Goal: Book appointment/travel/reservation

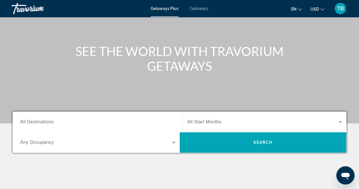
scroll to position [38, 0]
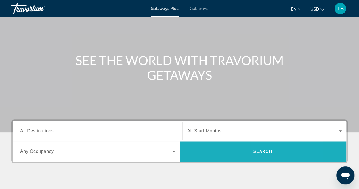
click at [142, 70] on span "Search" at bounding box center [262, 151] width 19 height 5
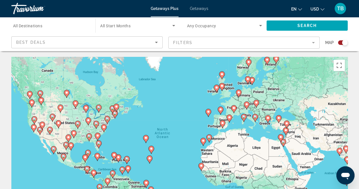
click at [142, 45] on mat-form-field "Filters" at bounding box center [243, 43] width 151 height 12
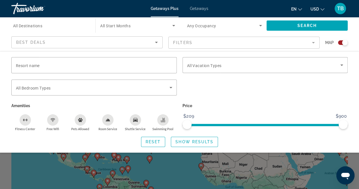
click at [64, 66] on input "Resort name" at bounding box center [94, 65] width 156 height 7
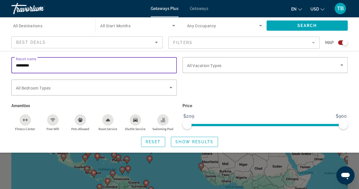
type input "**********"
click at [142, 43] on mat-form-field "Filters" at bounding box center [243, 43] width 151 height 12
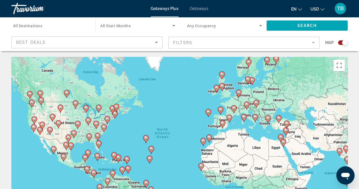
click at [142, 41] on mat-form-field "Filters" at bounding box center [243, 43] width 151 height 12
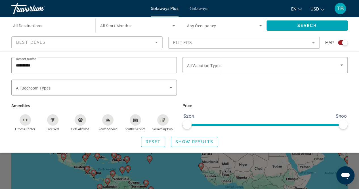
click at [142, 43] on mat-form-field "Filters" at bounding box center [243, 43] width 151 height 12
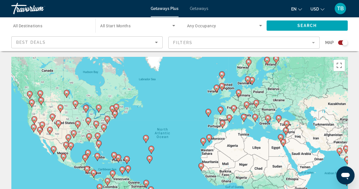
click at [142, 45] on mat-form-field "Filters" at bounding box center [243, 43] width 151 height 12
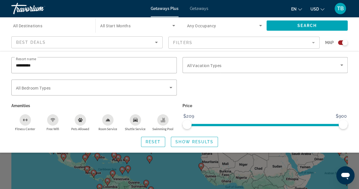
click at [142, 48] on mat-form-field "Filters" at bounding box center [243, 43] width 151 height 12
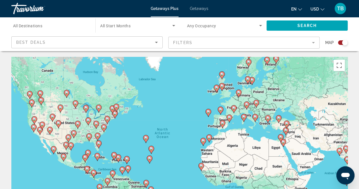
click at [68, 70] on div "To activate drag with keyboard, press Alt + Enter. Once in keyboard drag state,…" at bounding box center [179, 142] width 337 height 170
click at [142, 25] on span "Search widget" at bounding box center [307, 26] width 81 height 14
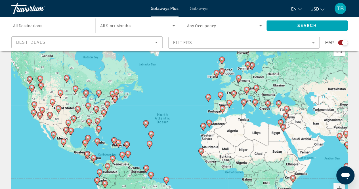
scroll to position [13, 0]
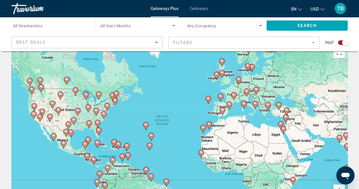
click at [142, 46] on mat-form-field "Filters" at bounding box center [243, 43] width 151 height 12
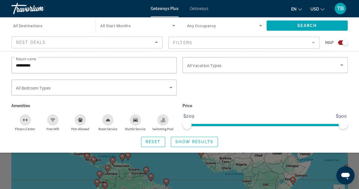
click at [142, 44] on mat-form-field "Filters" at bounding box center [243, 43] width 151 height 12
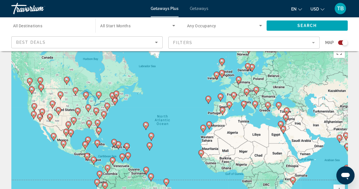
click at [142, 47] on mat-form-field "Filters" at bounding box center [243, 43] width 151 height 12
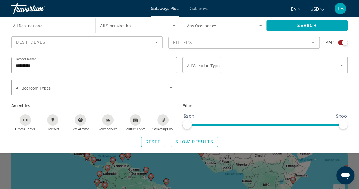
click at [84, 41] on div "Best Deals" at bounding box center [85, 42] width 139 height 7
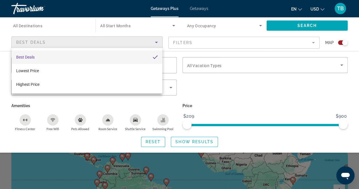
click at [142, 43] on div at bounding box center [179, 94] width 359 height 189
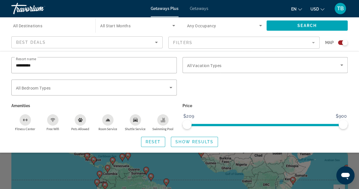
click at [142, 43] on mat-form-field "Filters" at bounding box center [243, 43] width 151 height 12
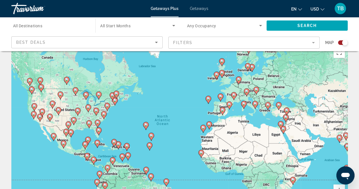
click at [142, 41] on mat-form-field "Filters" at bounding box center [243, 43] width 151 height 12
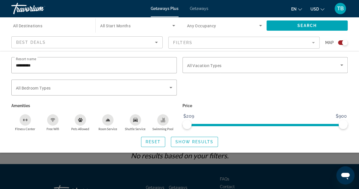
scroll to position [81, 0]
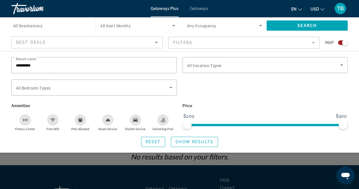
click at [142, 65] on icon "Search widget" at bounding box center [341, 64] width 3 height 1
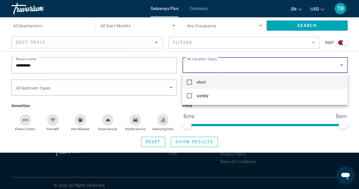
scroll to position [120, 0]
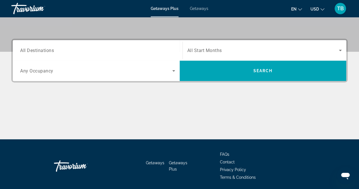
scroll to position [138, 0]
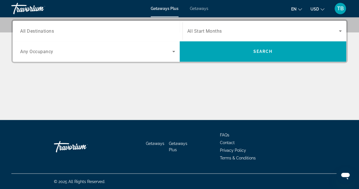
click at [142, 31] on icon "Search widget" at bounding box center [340, 30] width 3 height 1
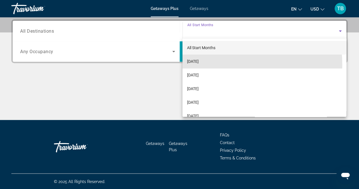
click at [142, 65] on mat-option "[DATE]" at bounding box center [265, 62] width 164 height 14
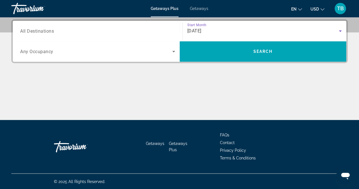
click at [54, 32] on div "Destination All Destinations" at bounding box center [97, 31] width 155 height 16
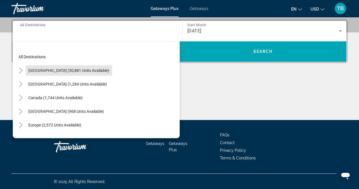
click at [89, 70] on span "[GEOGRAPHIC_DATA] (30,881 units available)" at bounding box center [68, 70] width 81 height 5
type input "**********"
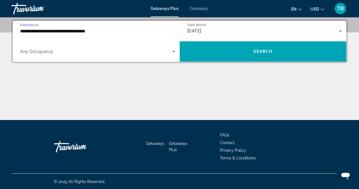
click at [142, 51] on icon "Search widget" at bounding box center [173, 51] width 3 height 1
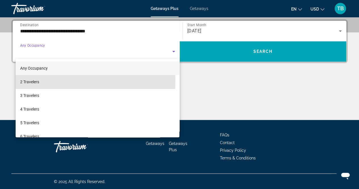
click at [40, 70] on mat-option "2 Travelers" at bounding box center [98, 82] width 164 height 14
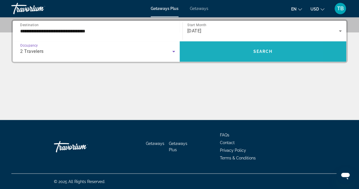
click at [142, 55] on span "Search widget" at bounding box center [263, 52] width 167 height 14
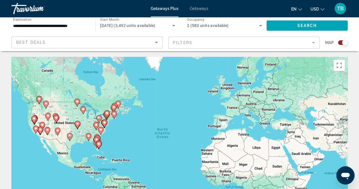
click at [142, 44] on mat-form-field "Filters" at bounding box center [243, 43] width 151 height 12
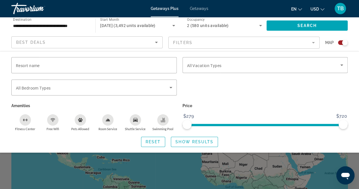
click at [142, 40] on mat-form-field "Filters" at bounding box center [243, 43] width 151 height 12
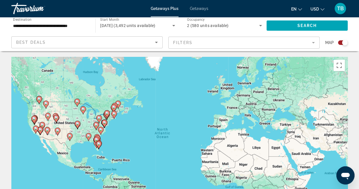
click at [142, 43] on mat-form-field "Filters" at bounding box center [243, 43] width 151 height 12
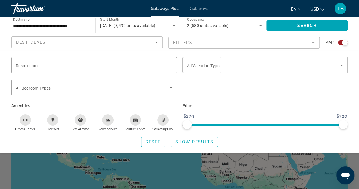
click at [142, 45] on mat-form-field "Filters" at bounding box center [243, 43] width 151 height 12
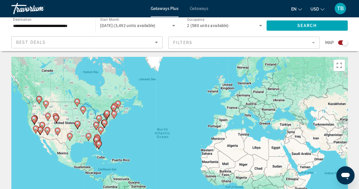
click at [142, 45] on mat-form-field "Filters" at bounding box center [243, 43] width 151 height 12
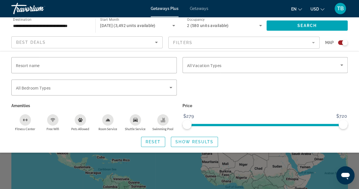
click at [142, 42] on mat-form-field "Filters" at bounding box center [243, 43] width 151 height 12
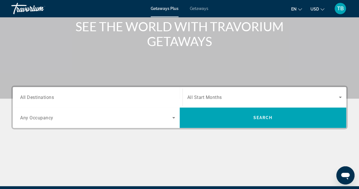
scroll to position [72, 0]
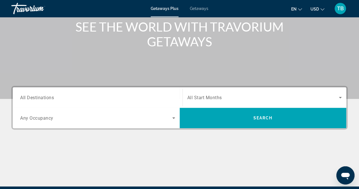
click at [142, 13] on button "TB" at bounding box center [340, 9] width 15 height 12
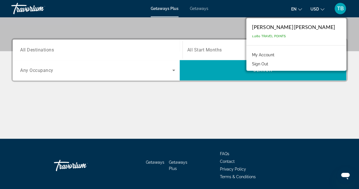
scroll to position [138, 0]
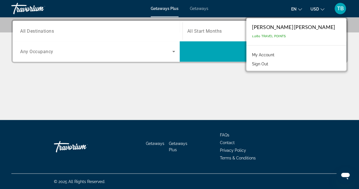
click at [142, 11] on span "Getaways" at bounding box center [199, 8] width 18 height 5
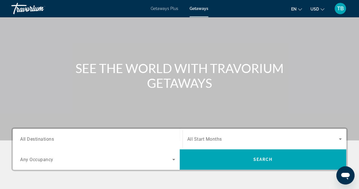
scroll to position [34, 0]
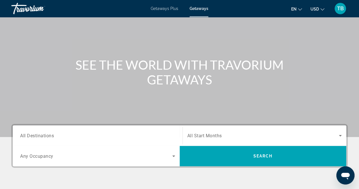
click at [57, 70] on input "Destination All Destinations" at bounding box center [97, 135] width 155 height 7
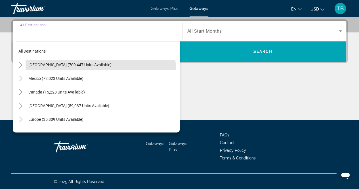
scroll to position [1, 0]
click at [83, 69] on span "Search widget" at bounding box center [103, 64] width 154 height 14
type input "**********"
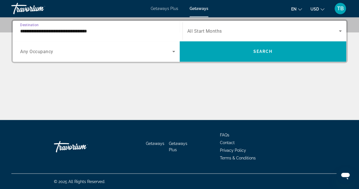
click at [142, 31] on icon "Search widget" at bounding box center [340, 30] width 3 height 1
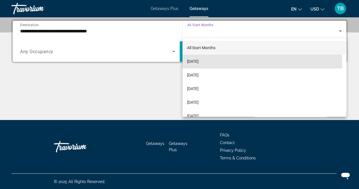
click at [142, 65] on mat-option "[DATE]" at bounding box center [265, 62] width 164 height 14
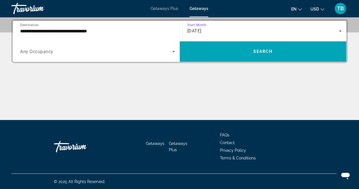
click at [142, 52] on icon "Search widget" at bounding box center [173, 51] width 7 height 7
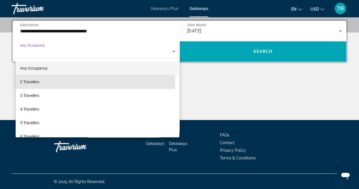
click at [36, 70] on span "2 Travelers" at bounding box center [29, 81] width 19 height 7
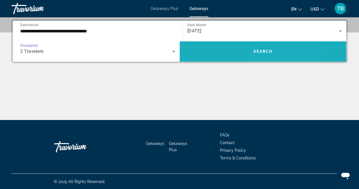
click at [142, 53] on span "Search" at bounding box center [262, 51] width 19 height 5
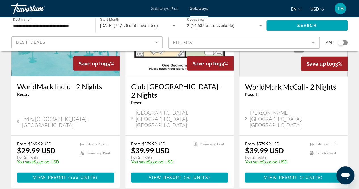
scroll to position [755, 0]
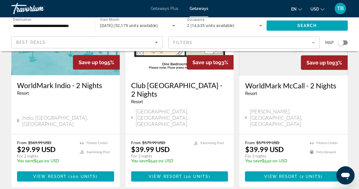
click at [142, 45] on mat-form-field "Filters" at bounding box center [243, 43] width 151 height 12
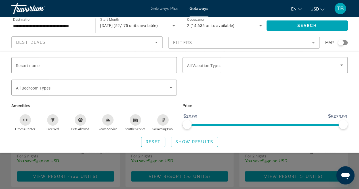
click at [142, 43] on mat-form-field "Filters" at bounding box center [243, 43] width 151 height 12
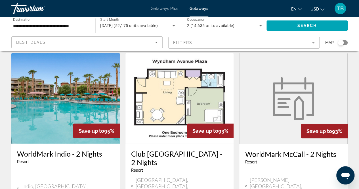
scroll to position [691, 0]
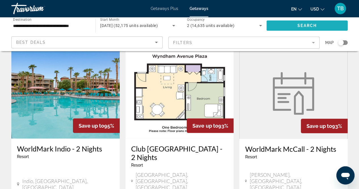
click at [142, 27] on span "Search" at bounding box center [307, 25] width 19 height 5
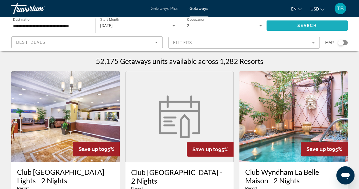
click at [142, 27] on span "Search widget" at bounding box center [307, 26] width 81 height 14
click at [142, 41] on mat-form-field "Filters" at bounding box center [243, 43] width 151 height 12
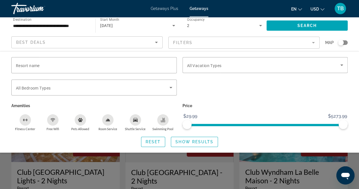
click at [65, 67] on input "Resort name" at bounding box center [94, 65] width 156 height 7
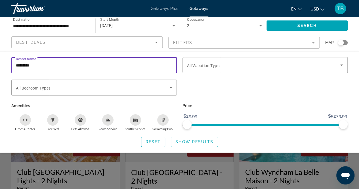
type input "**********"
click at [142, 70] on span "Show Results" at bounding box center [195, 141] width 38 height 5
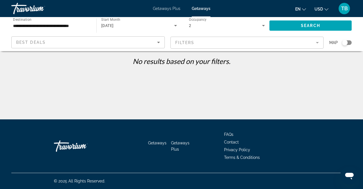
click at [30, 11] on div "Travorium" at bounding box center [39, 8] width 57 height 15
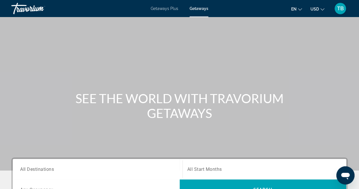
click at [142, 14] on div "Getaways Plus Getaways en English Español Français Italiano Português русский U…" at bounding box center [179, 8] width 359 height 15
click at [40, 8] on div "Travorium" at bounding box center [39, 8] width 57 height 15
click at [41, 15] on div "Travorium" at bounding box center [39, 8] width 57 height 15
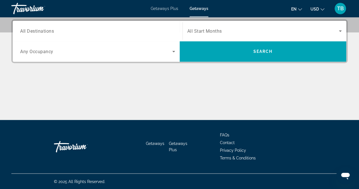
scroll to position [136, 0]
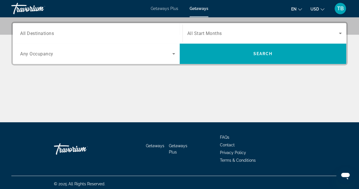
click at [142, 70] on div "Open messaging window" at bounding box center [345, 175] width 17 height 17
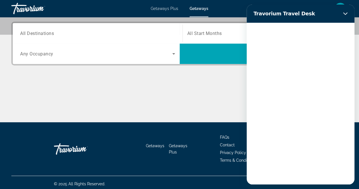
scroll to position [0, 0]
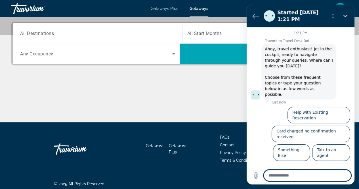
click at [142, 17] on circle "Options menu" at bounding box center [333, 17] width 1 height 1
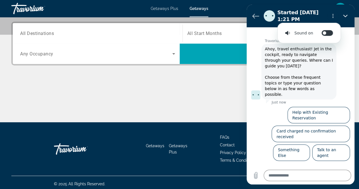
scroll to position [138, 0]
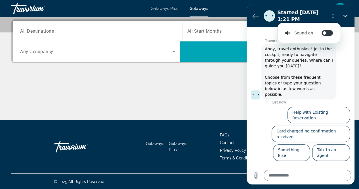
click at [142, 20] on button "Close" at bounding box center [345, 15] width 11 height 11
type textarea "*"
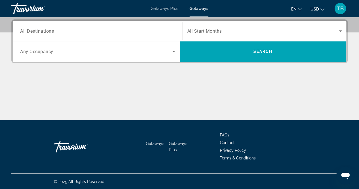
click at [142, 32] on icon "Search widget" at bounding box center [340, 31] width 7 height 7
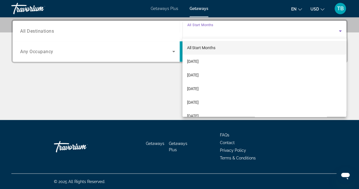
click at [142, 14] on div at bounding box center [179, 94] width 359 height 189
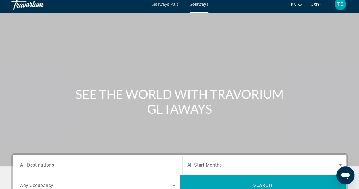
scroll to position [0, 0]
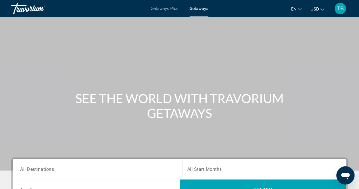
click at [142, 17] on div "Main content" at bounding box center [179, 85] width 359 height 170
click at [142, 15] on div "Getaways Plus Getaways en English Español Français Italiano Português русский U…" at bounding box center [179, 8] width 359 height 15
click at [142, 17] on div "Main content" at bounding box center [179, 85] width 359 height 170
